Goal: Information Seeking & Learning: Learn about a topic

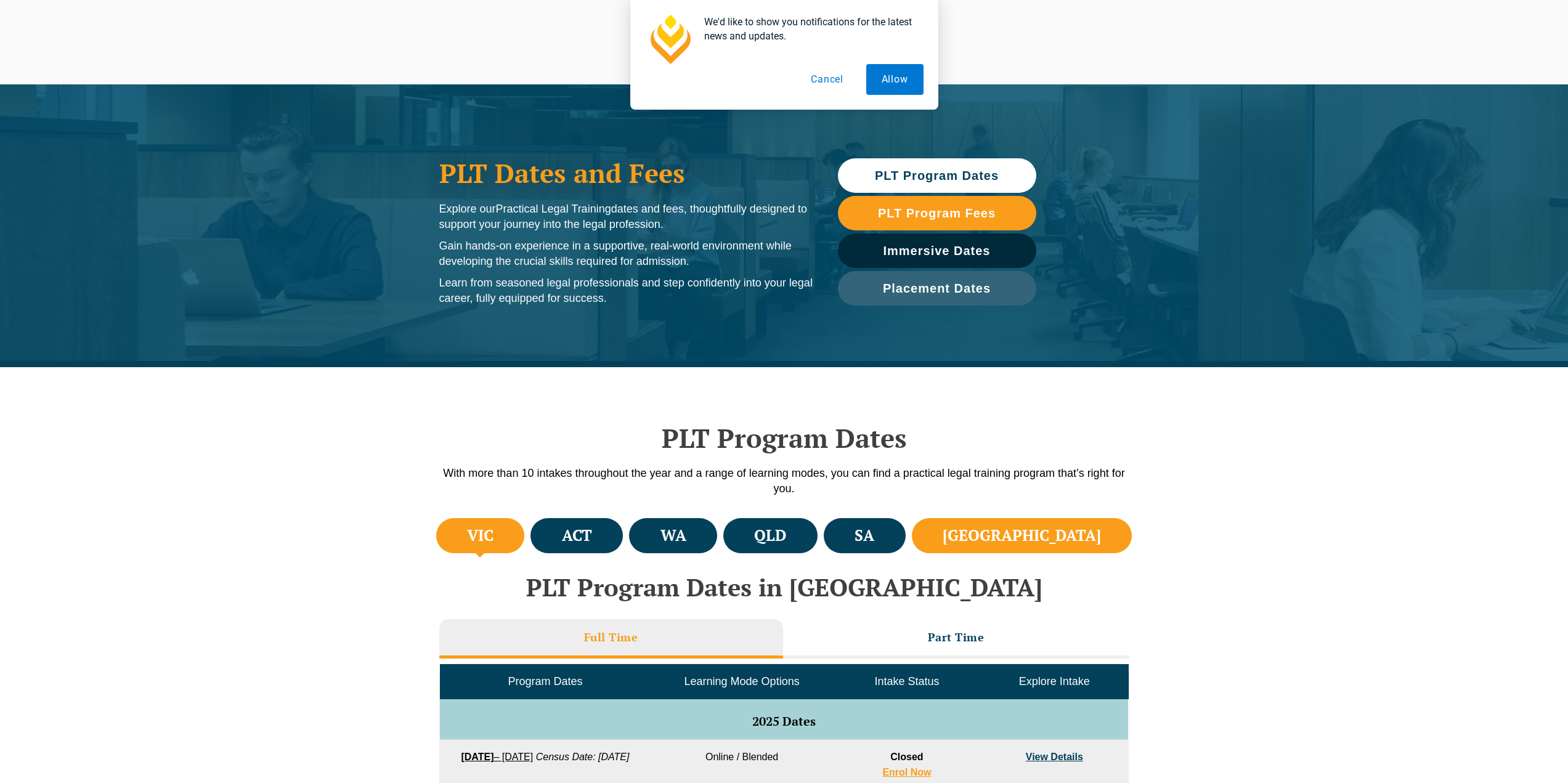
click at [1109, 538] on li "[GEOGRAPHIC_DATA]" at bounding box center [1022, 535] width 220 height 35
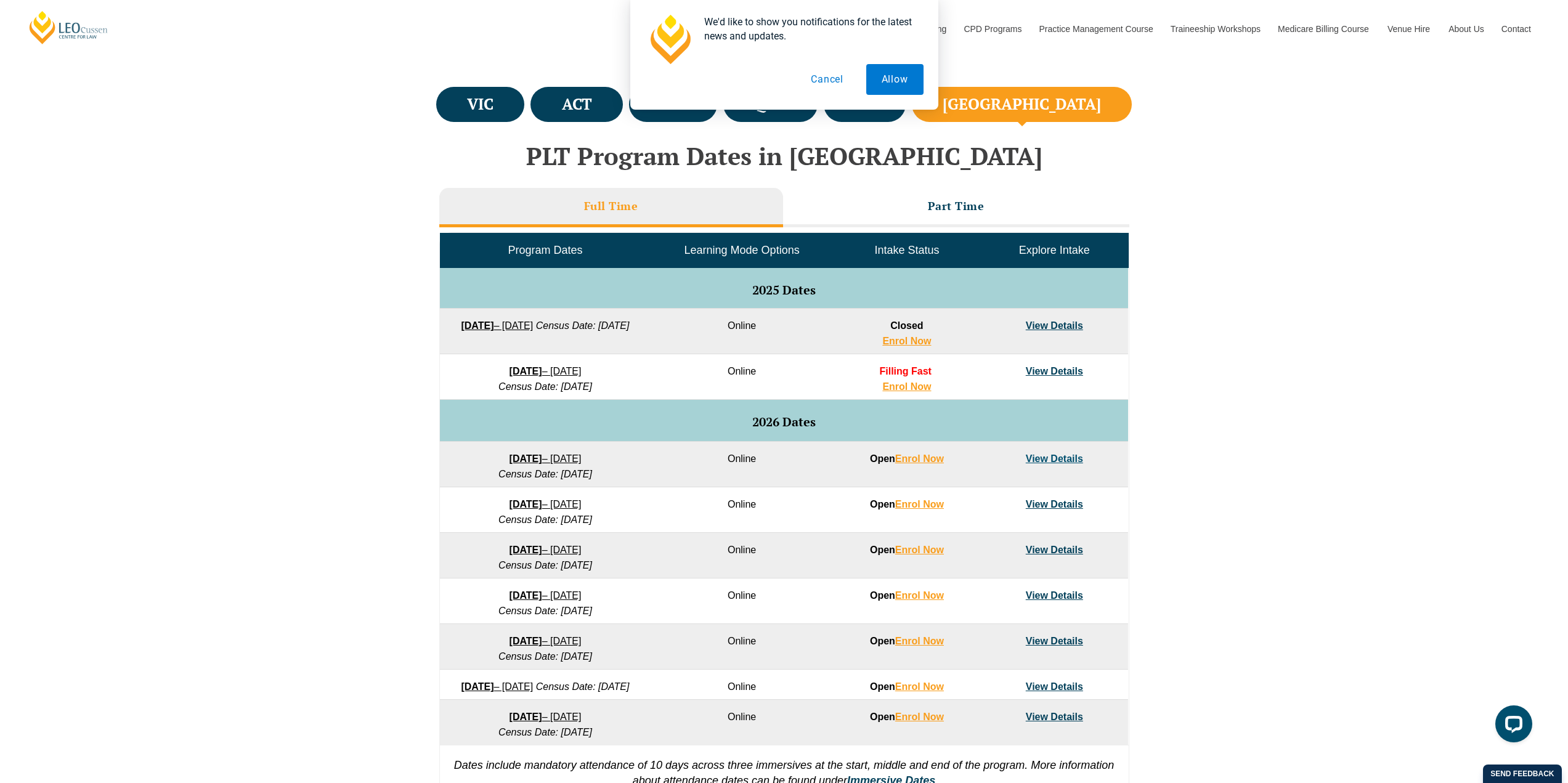
click at [1049, 323] on link "View Details" at bounding box center [1054, 325] width 57 height 10
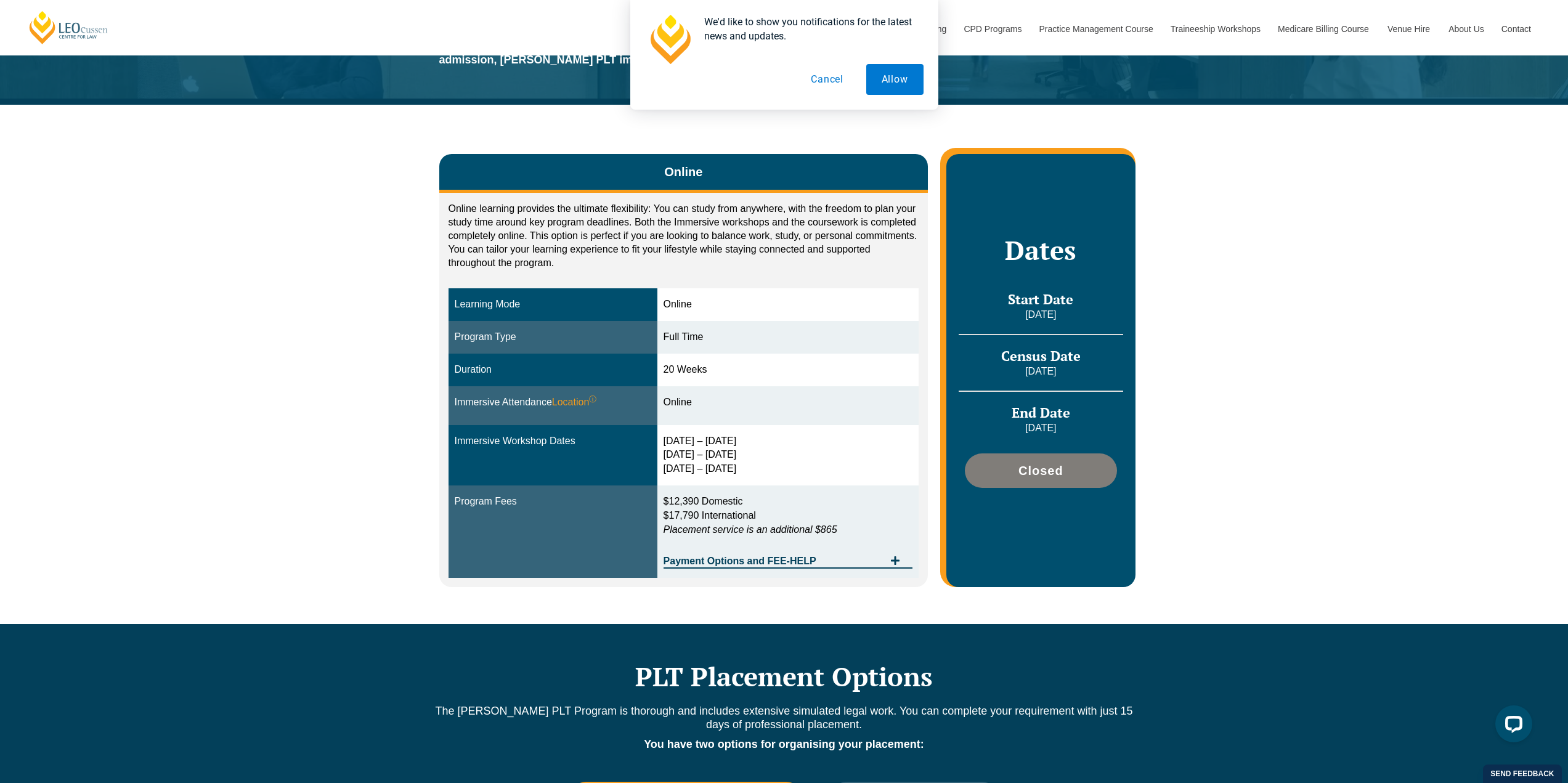
click at [838, 77] on button "Cancel" at bounding box center [828, 79] width 64 height 31
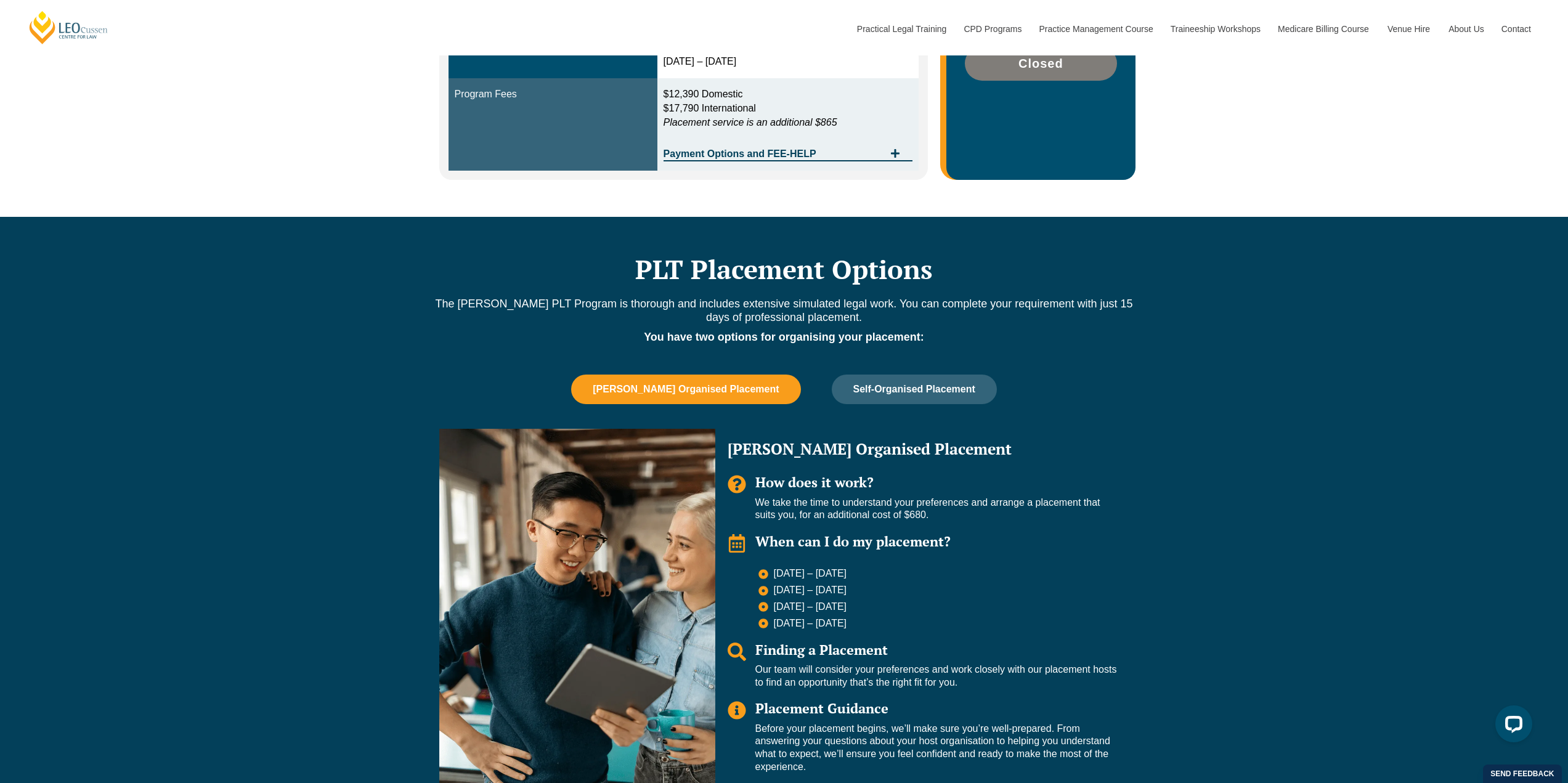
scroll to position [616, 0]
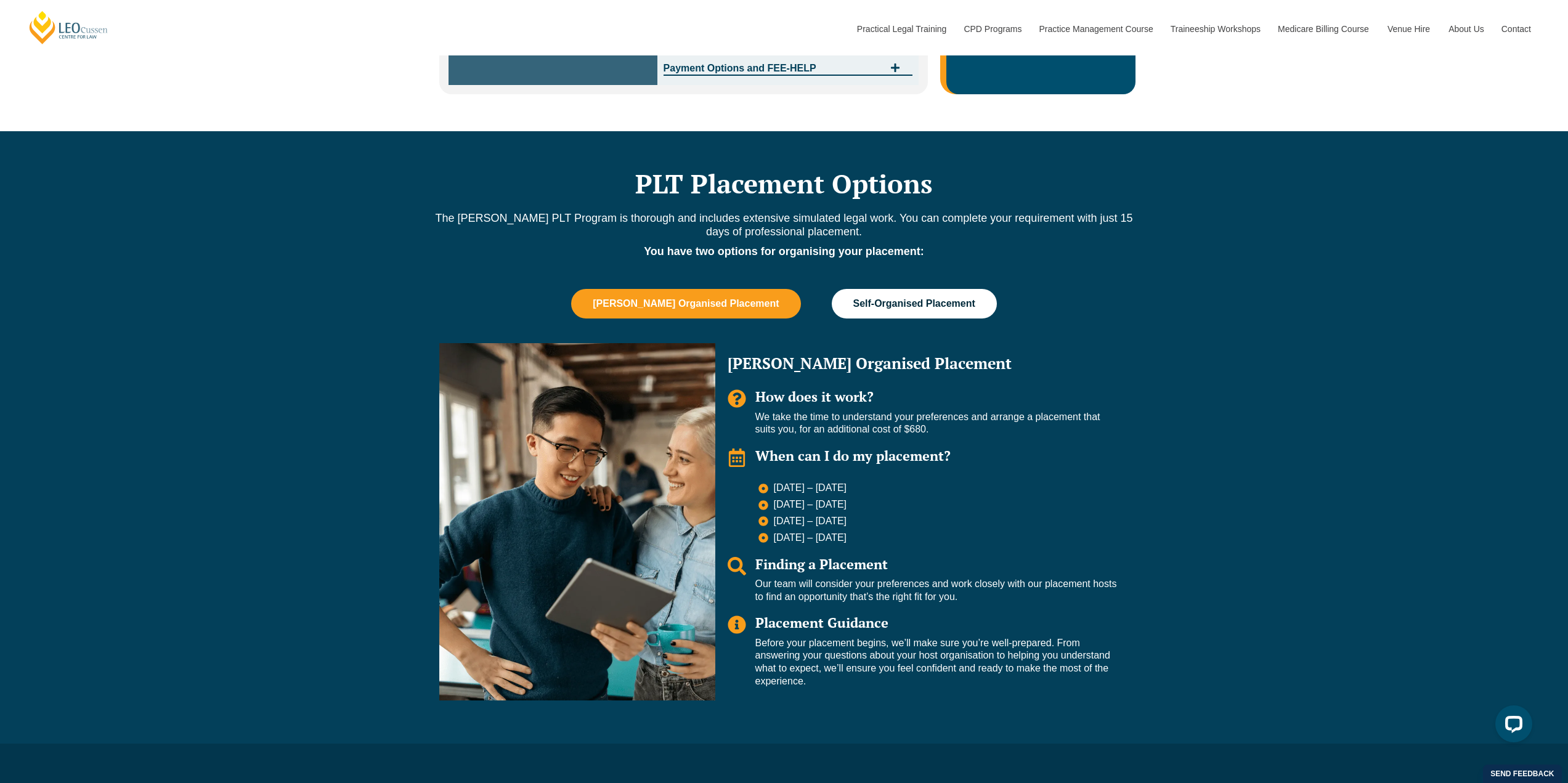
click at [913, 302] on span "Self-Organised Placement" at bounding box center [914, 304] width 122 height 11
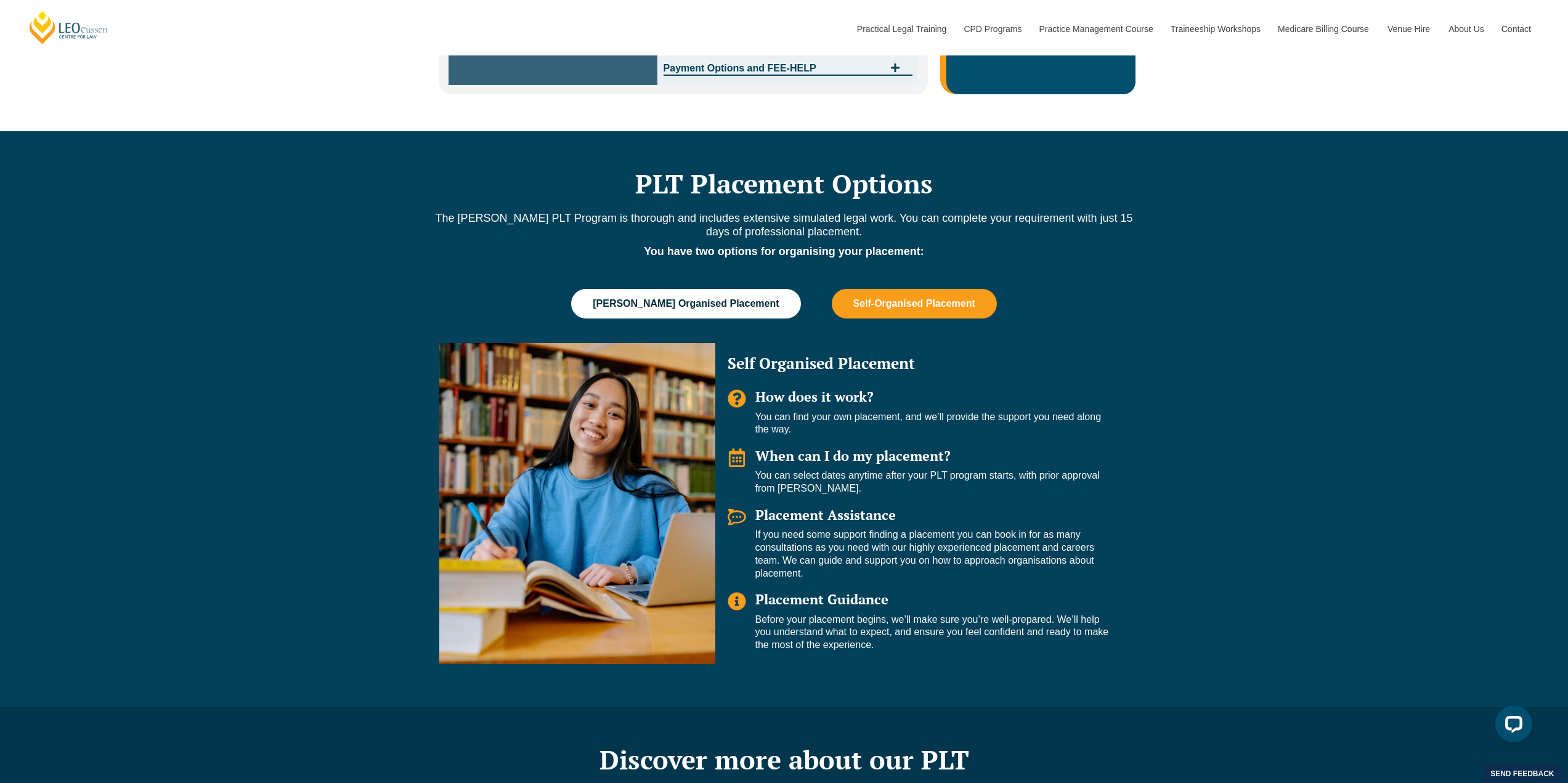
click at [710, 298] on span "Leo Cussen Organised Placement" at bounding box center [685, 304] width 186 height 11
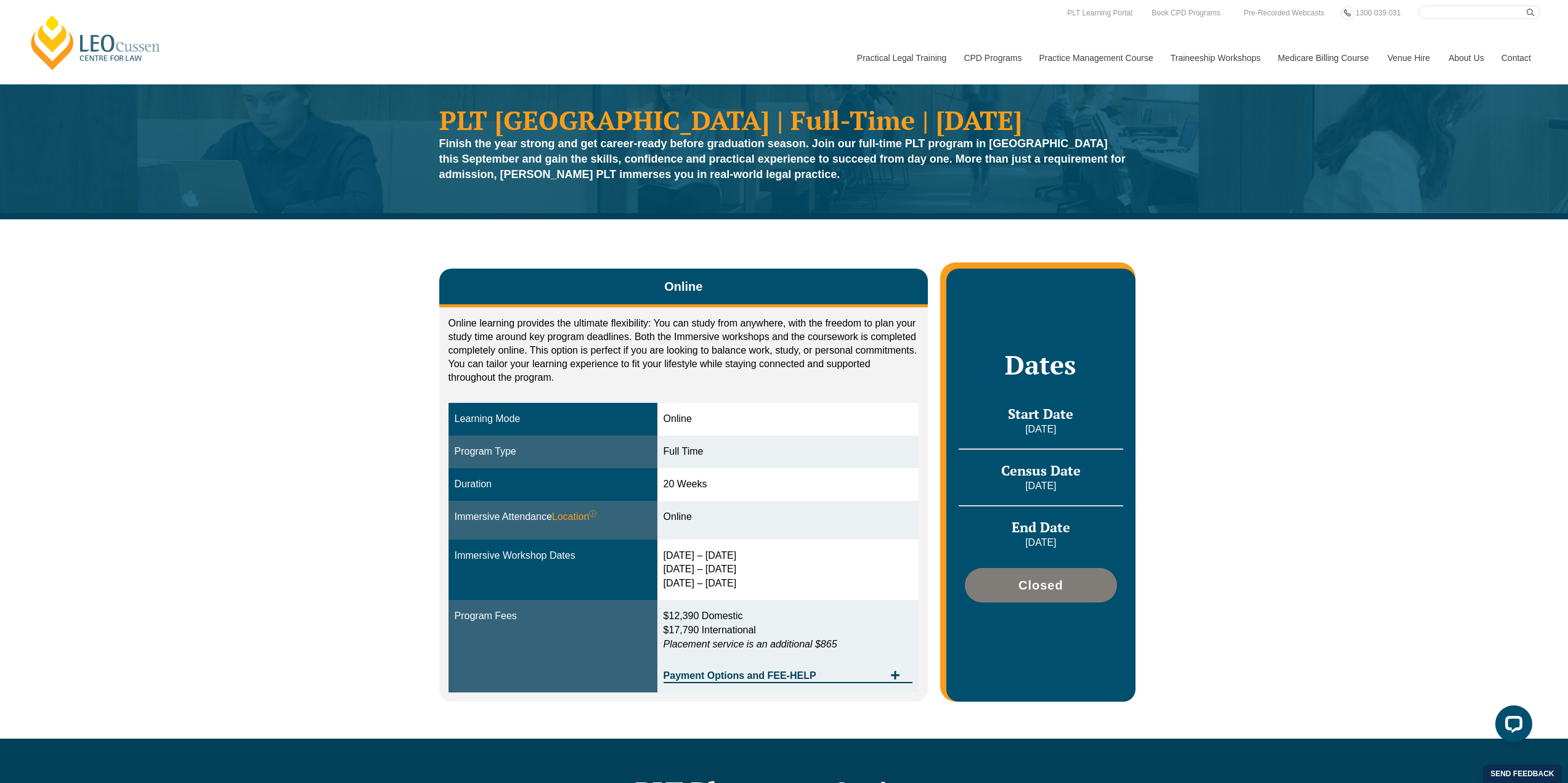
scroll to position [0, 0]
